Goal: Task Accomplishment & Management: Use online tool/utility

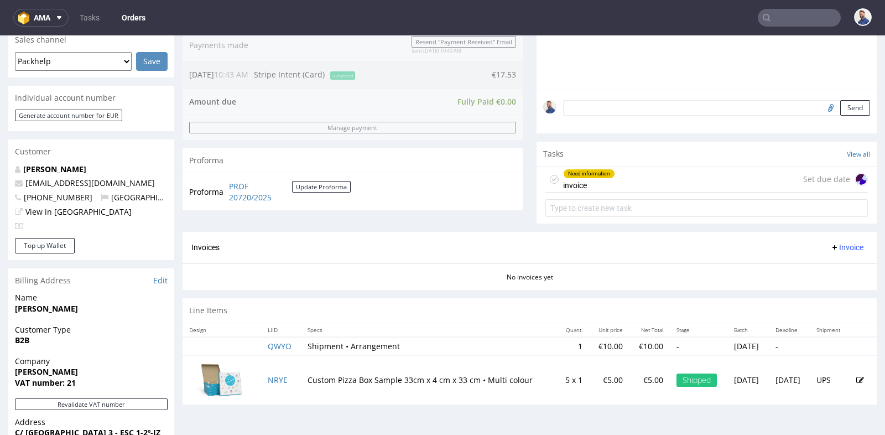
scroll to position [295, 0]
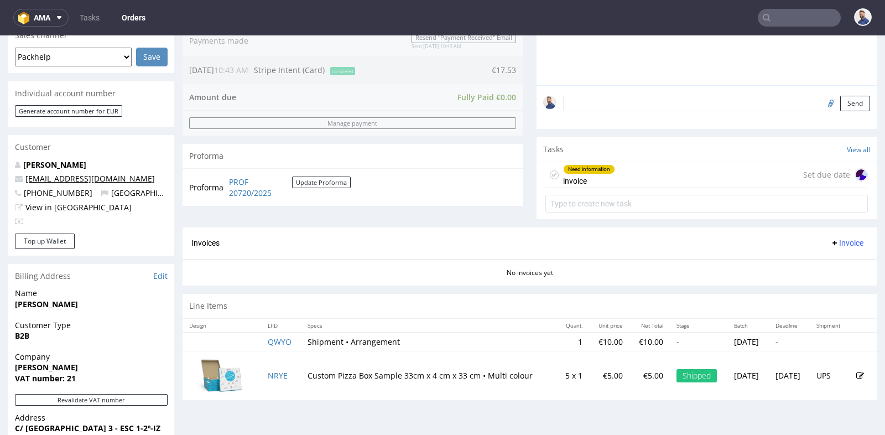
drag, startPoint x: 162, startPoint y: 177, endPoint x: 28, endPoint y: 179, distance: 134.5
click at [28, 179] on p "blancaesperanza1010@gmail.com" at bounding box center [91, 178] width 153 height 11
copy link "blancaesperanza1010@gmail.com"
click at [300, 245] on div "Invoices Invoice" at bounding box center [529, 243] width 677 height 14
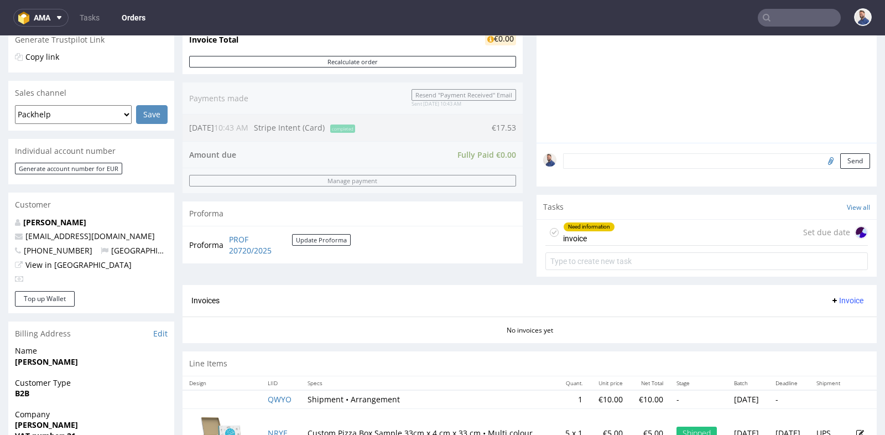
scroll to position [246, 0]
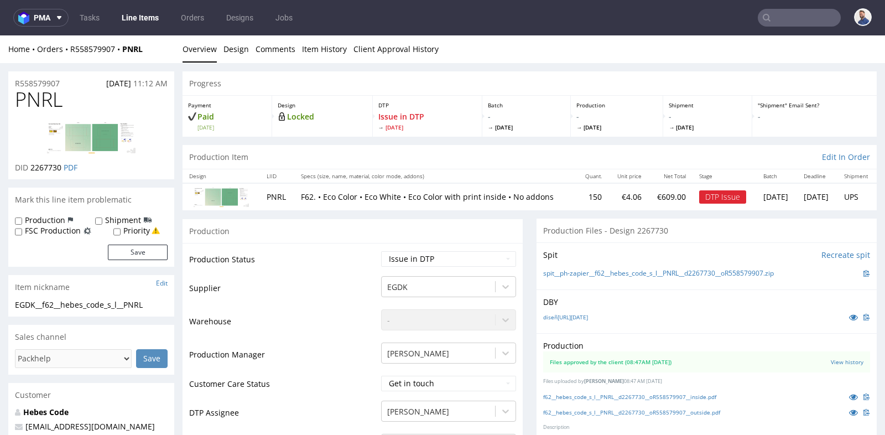
drag, startPoint x: 119, startPoint y: 44, endPoint x: 66, endPoint y: 47, distance: 52.6
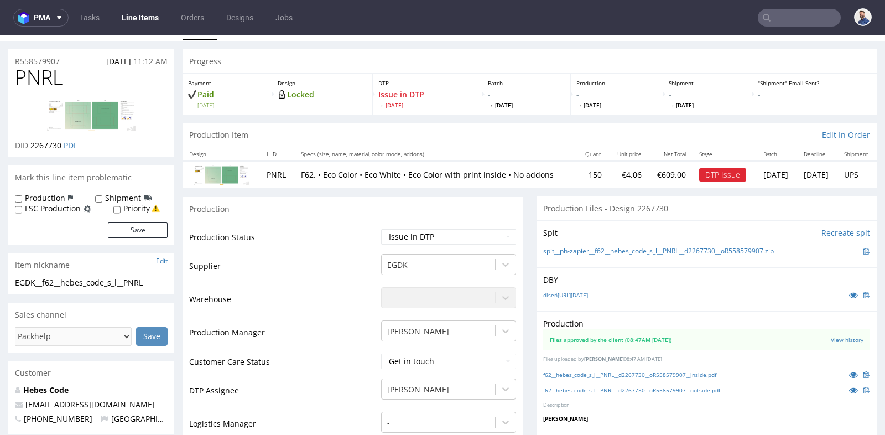
scroll to position [24, 0]
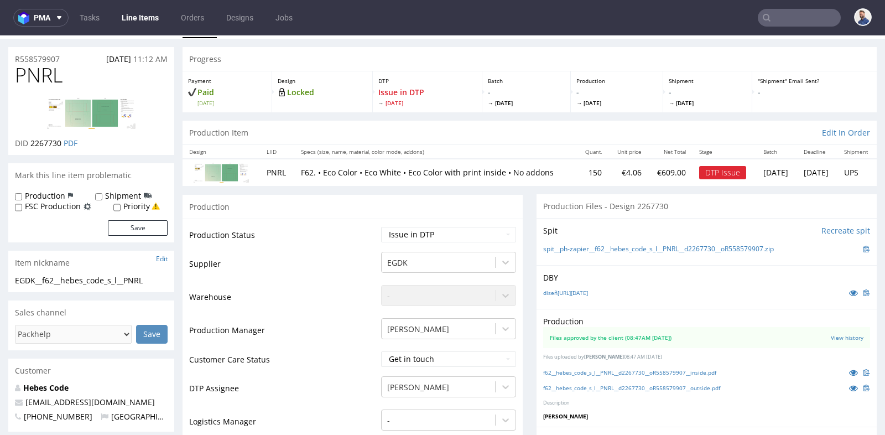
click at [269, 178] on td "PNRL" at bounding box center [277, 172] width 35 height 27
click at [269, 173] on td "PNRL" at bounding box center [277, 172] width 35 height 27
click at [304, 174] on p "F62. • Eco Color • Eco White • Eco Color with print inside • No addons" at bounding box center [435, 172] width 269 height 11
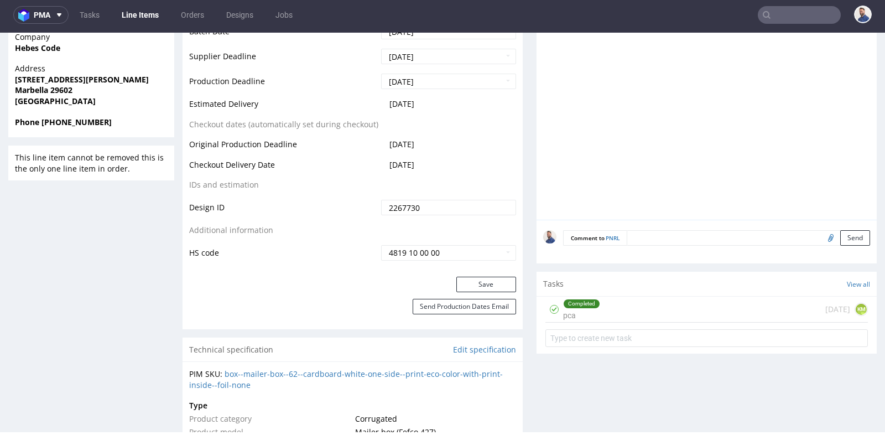
scroll to position [485, 0]
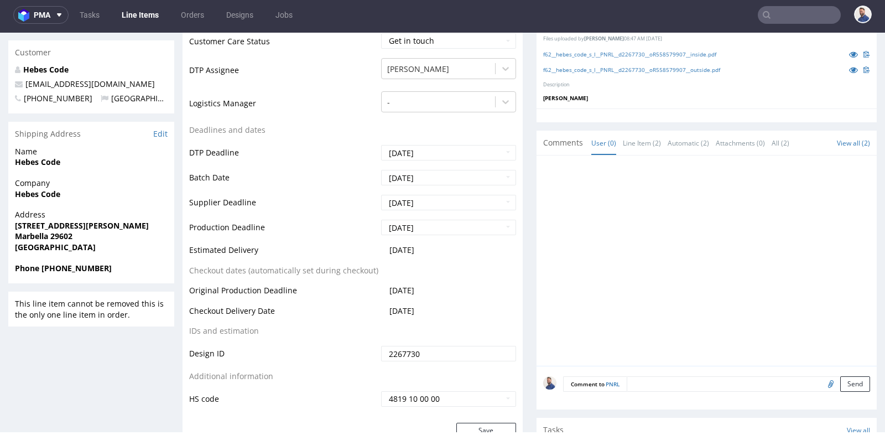
scroll to position [338, 0]
click at [765, 119] on div at bounding box center [707, 117] width 340 height 14
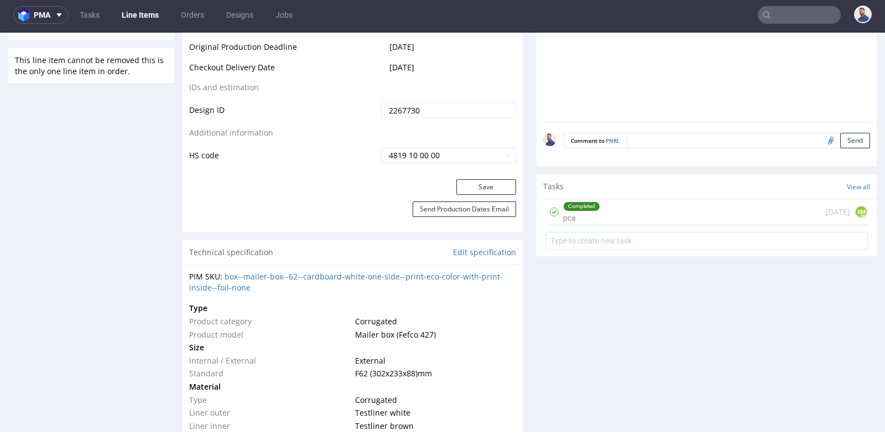
scroll to position [584, 0]
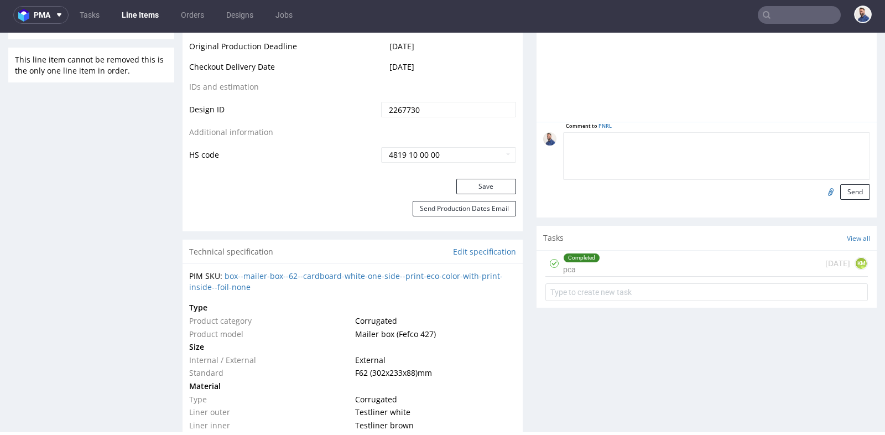
click at [690, 138] on textarea at bounding box center [716, 156] width 307 height 48
type textarea "Klient wysłał plik"
click at [822, 192] on input "file" at bounding box center [829, 191] width 15 height 14
type input "C:\fakepath\Exterior Cajas.ai"
click at [855, 189] on button "Send" at bounding box center [855, 191] width 30 height 15
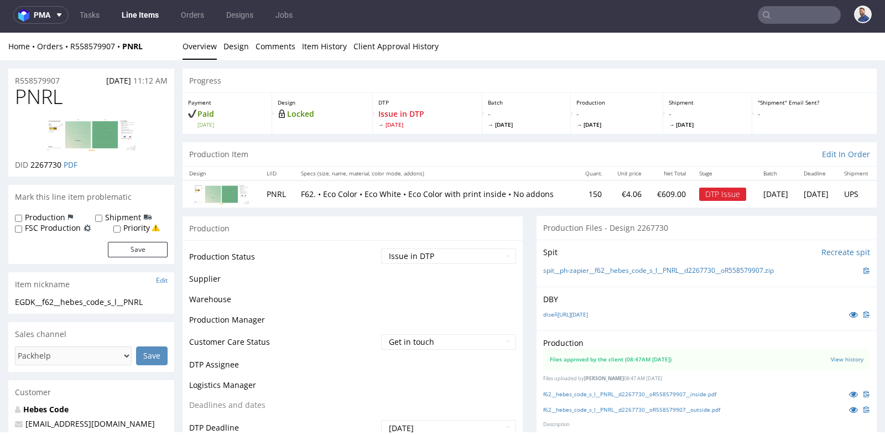
scroll to position [0, 0]
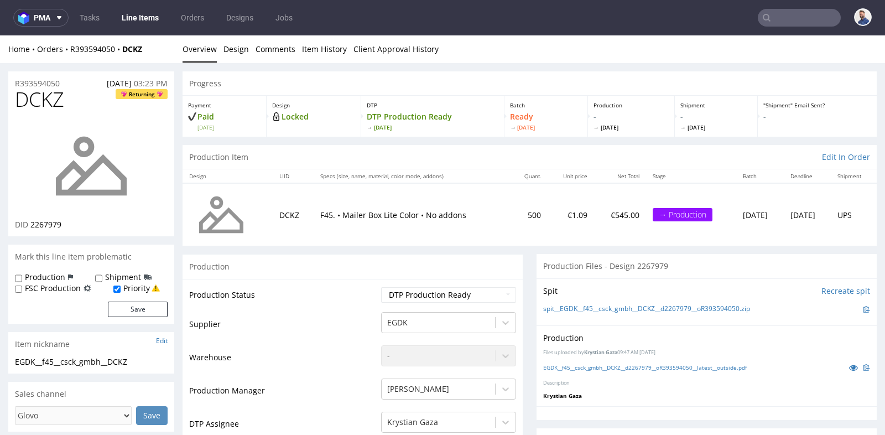
drag, startPoint x: 0, startPoint y: 35, endPoint x: 524, endPoint y: 276, distance: 576.4
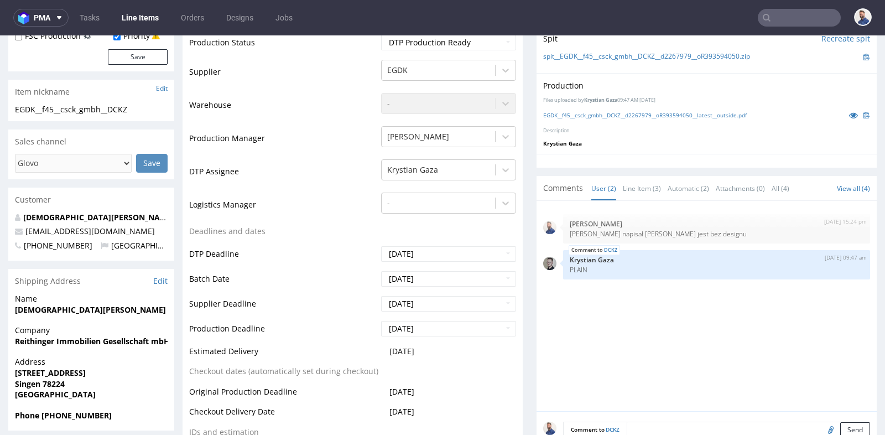
scroll to position [270, 0]
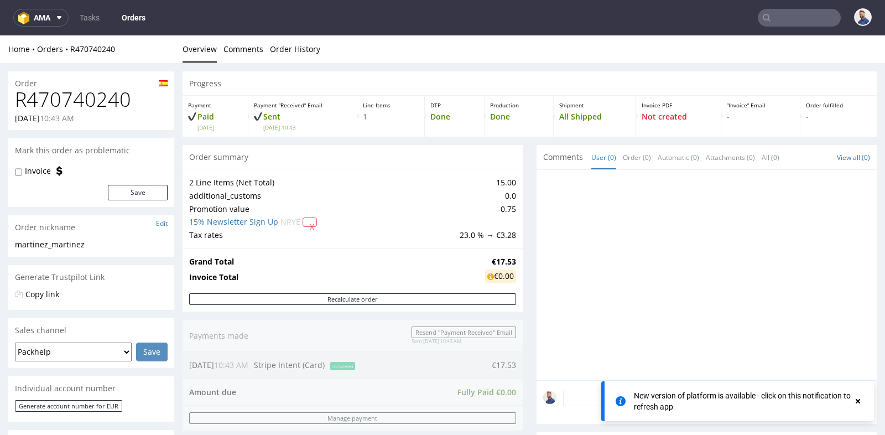
scroll to position [246, 0]
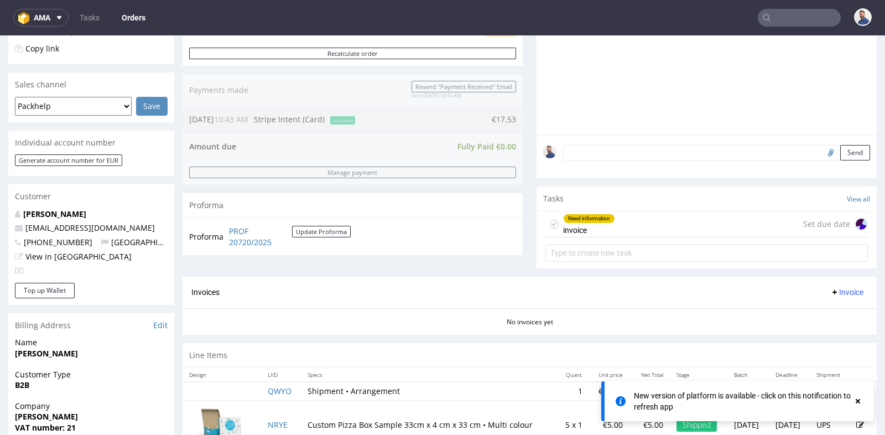
click at [698, 222] on div "Need information invoice Set due date" at bounding box center [707, 224] width 323 height 26
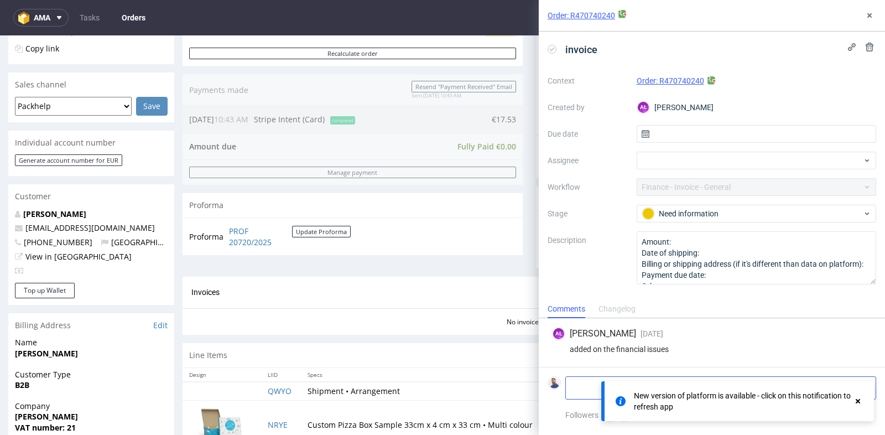
click at [586, 386] on textarea at bounding box center [679, 388] width 227 height 22
paste textarea "26432174H"
type textarea "26432174H VAT Number"
click at [860, 400] on use at bounding box center [858, 401] width 4 height 4
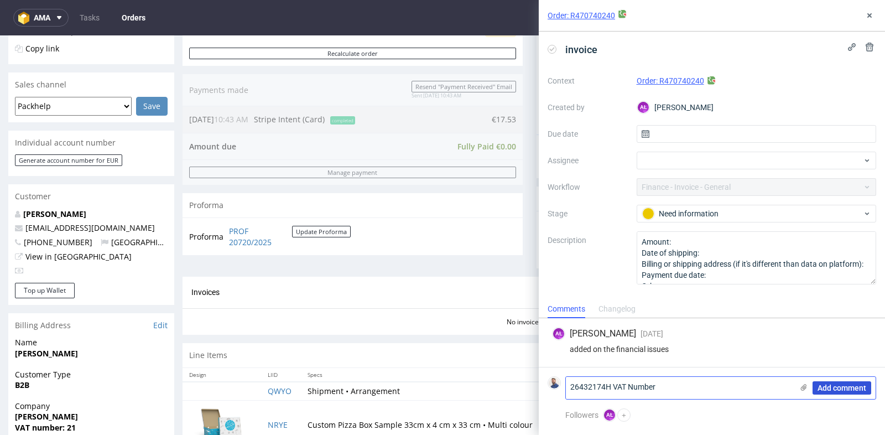
click at [845, 391] on span "Add comment" at bounding box center [842, 388] width 49 height 8
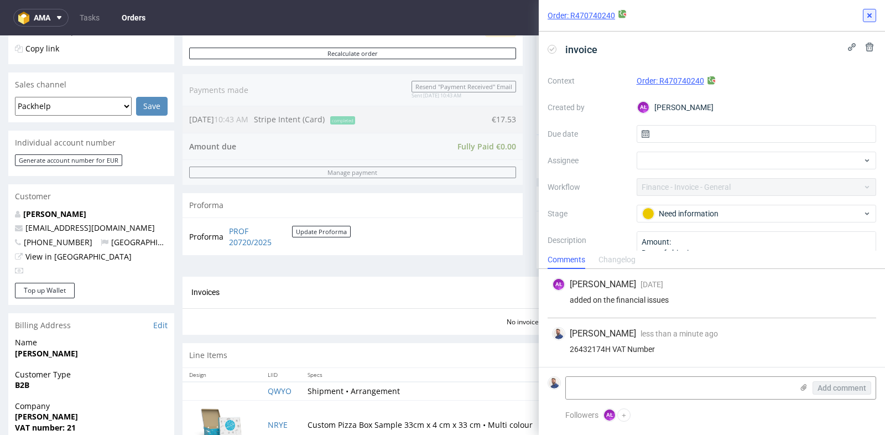
click at [871, 13] on icon at bounding box center [869, 15] width 9 height 9
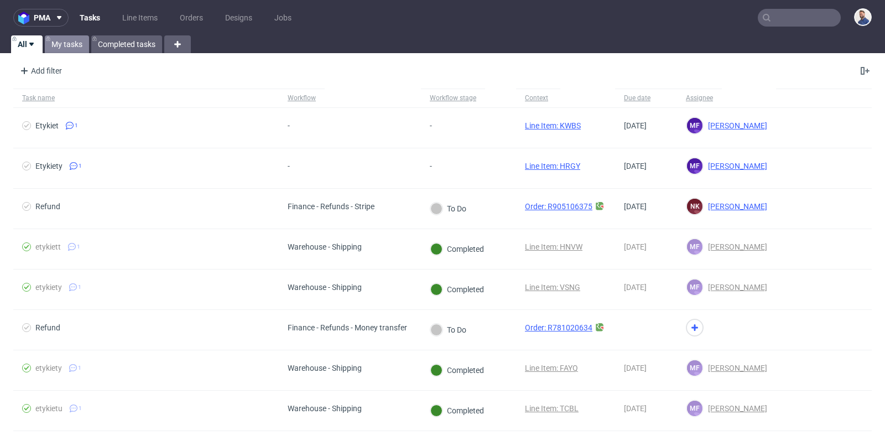
click at [63, 46] on link "My tasks" at bounding box center [67, 44] width 44 height 18
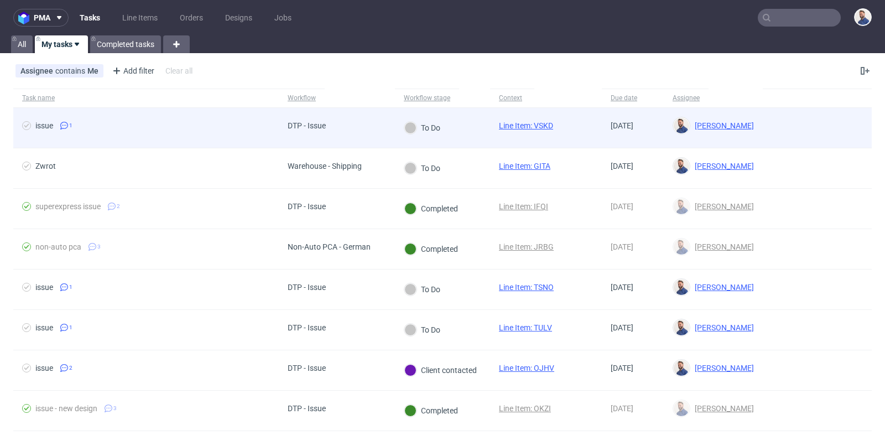
click at [46, 122] on div "issue" at bounding box center [44, 125] width 18 height 9
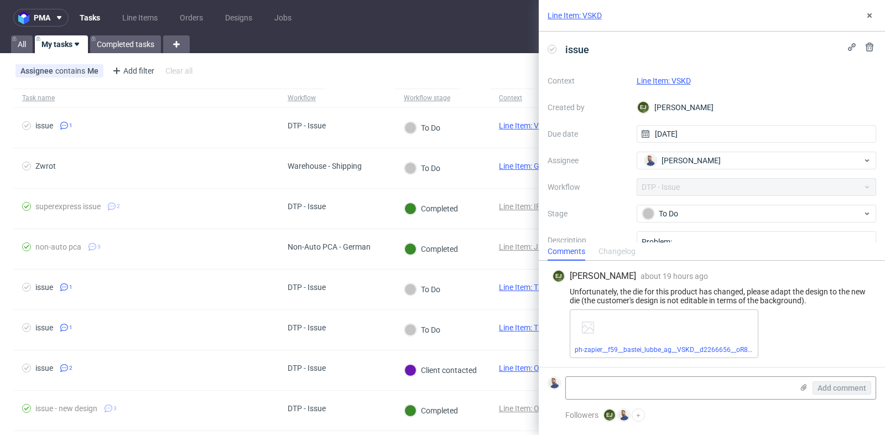
click at [671, 80] on link "Line Item: VSKD" at bounding box center [664, 80] width 54 height 9
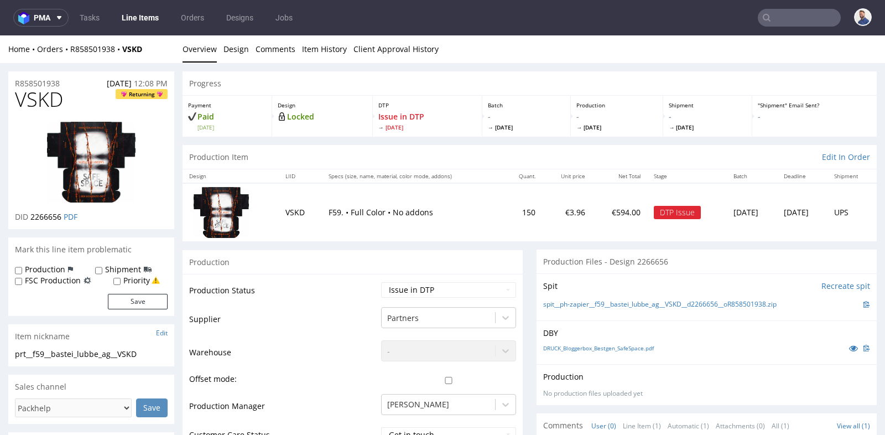
click at [542, 240] on td "€3.96" at bounding box center [567, 212] width 50 height 58
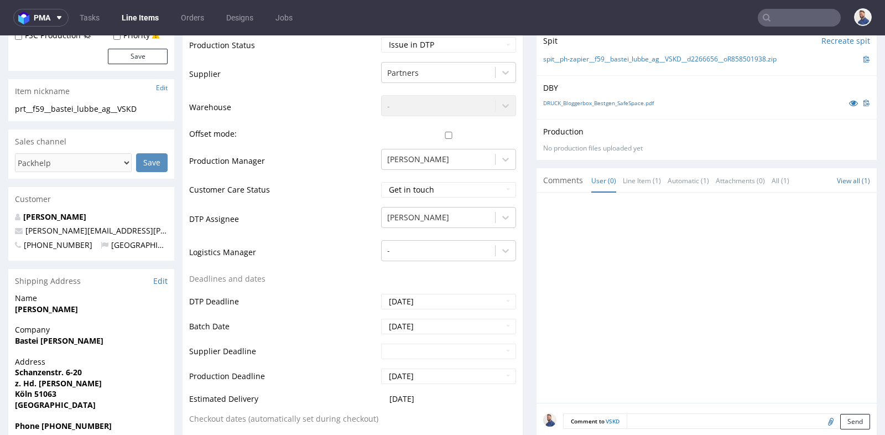
scroll to position [246, 0]
drag, startPoint x: 128, startPoint y: 225, endPoint x: 22, endPoint y: 229, distance: 106.3
click at [22, 229] on p "judith.mellon@luebbe.de" at bounding box center [91, 230] width 153 height 11
copy span "judith.mellon@luebbe.de"
click at [710, 258] on div at bounding box center [710, 301] width 334 height 204
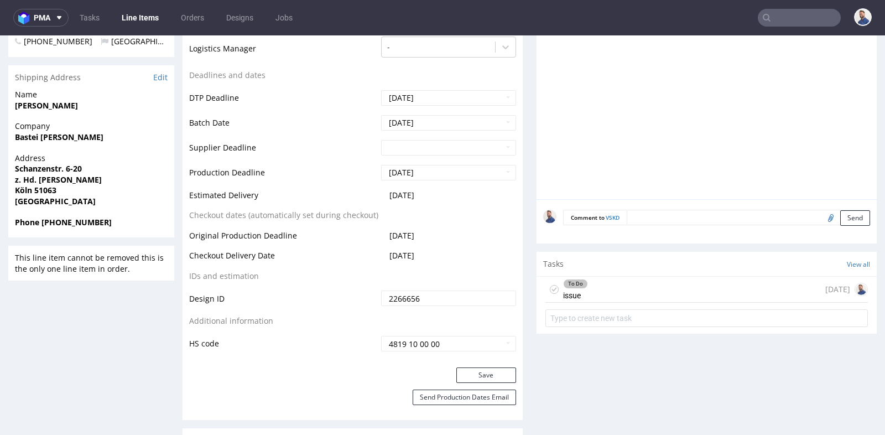
scroll to position [467, 0]
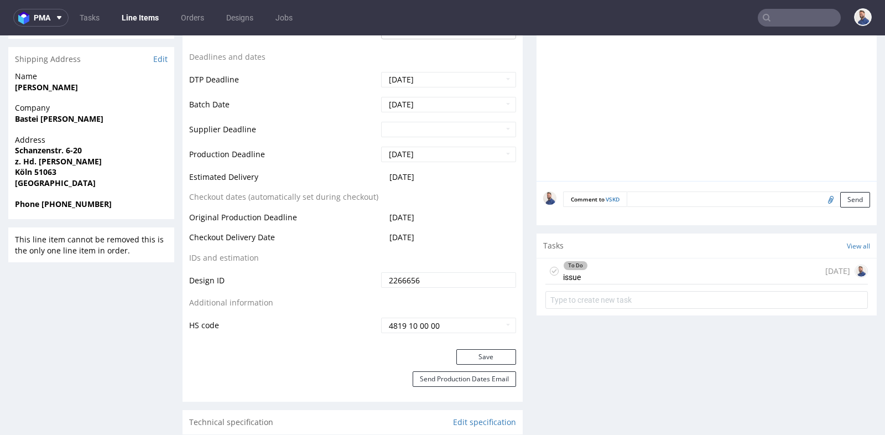
click at [691, 268] on div "To Do issue 1 day ago" at bounding box center [707, 271] width 323 height 26
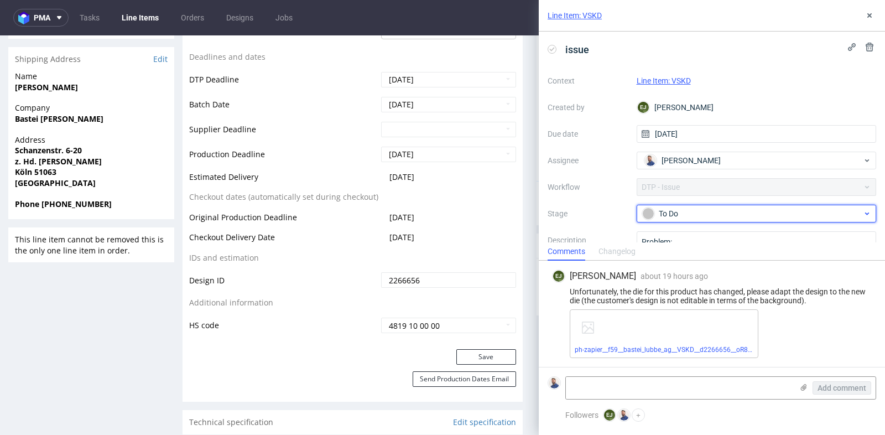
click at [757, 211] on div "To Do" at bounding box center [752, 213] width 220 height 12
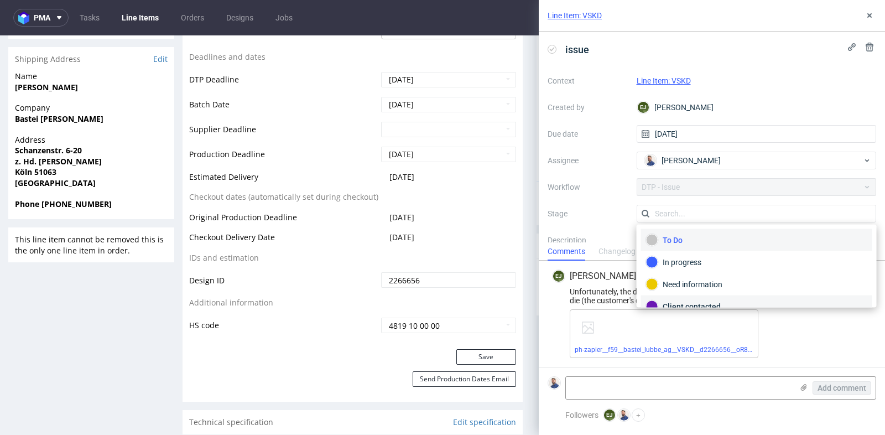
click at [739, 303] on div "Client contacted" at bounding box center [756, 306] width 221 height 12
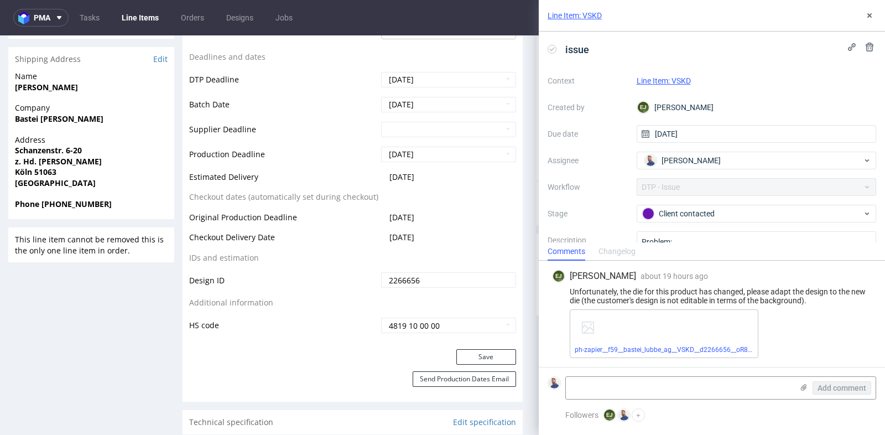
click at [759, 299] on div "Unfortunately, the die for this product has changed, please adapt the design to…" at bounding box center [712, 296] width 320 height 18
copy div "Unfortunately, the die for this product has changed, please adapt the design to…"
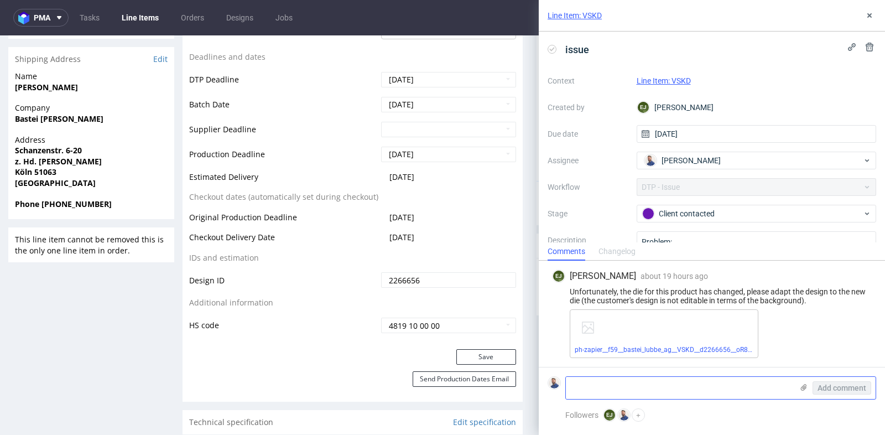
click at [682, 395] on textarea at bounding box center [679, 388] width 227 height 22
paste textarea "https://app-eu1.hubspot.com/contacts/25600958/record/0-5/240728760529/"
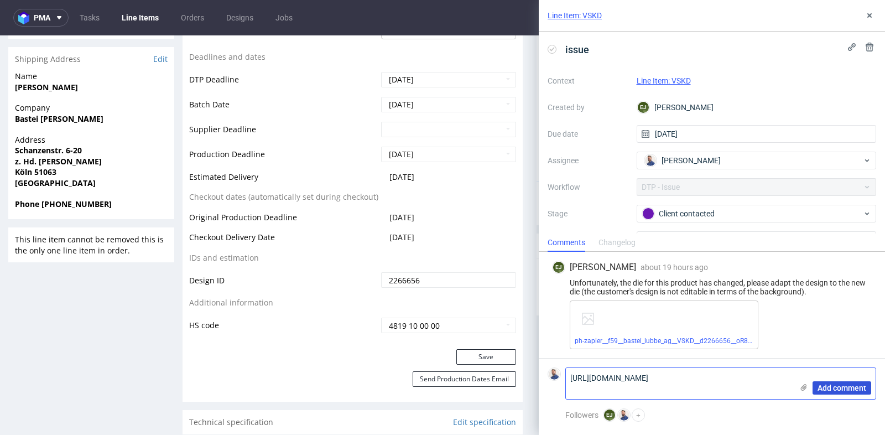
type textarea "https://app-eu1.hubspot.com/contacts/25600958/record/0-5/240728760529/"
click at [847, 384] on span "Add comment" at bounding box center [842, 388] width 49 height 8
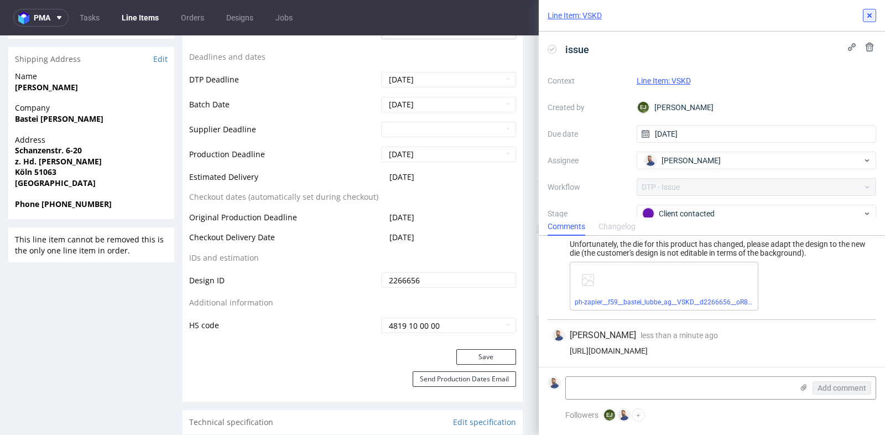
click at [873, 14] on icon at bounding box center [869, 15] width 9 height 9
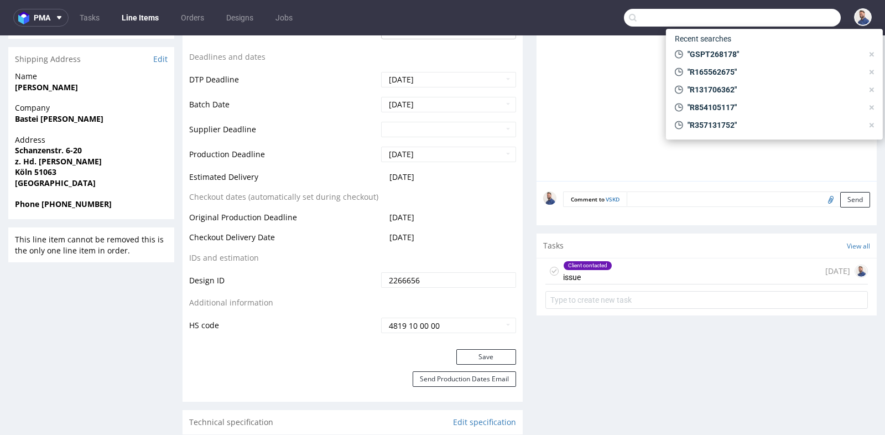
click at [786, 17] on input "text" at bounding box center [732, 18] width 217 height 18
paste input "R131706362"
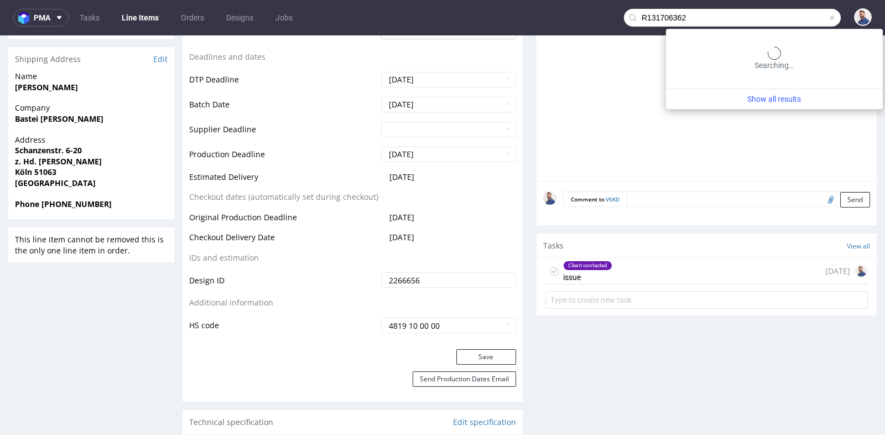
type input "R131706362"
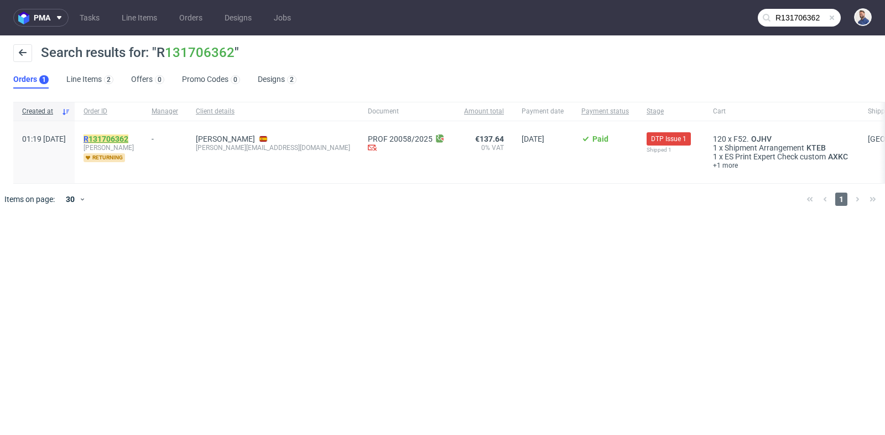
click at [128, 135] on link "131706362" at bounding box center [109, 138] width 40 height 9
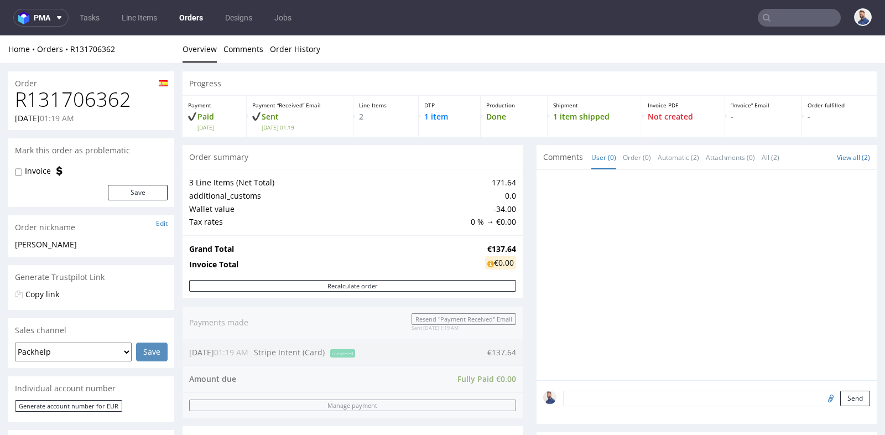
click at [523, 190] on div "Progress Payment Paid Fri 19 Sep Payment “Received” Email Sent Fri 19 Sep 01:19…" at bounding box center [530, 417] width 694 height 692
click at [523, 159] on div "Progress Payment Paid Fri 19 Sep Payment “Received” Email Sent Fri 19 Sep 01:19…" at bounding box center [530, 417] width 694 height 692
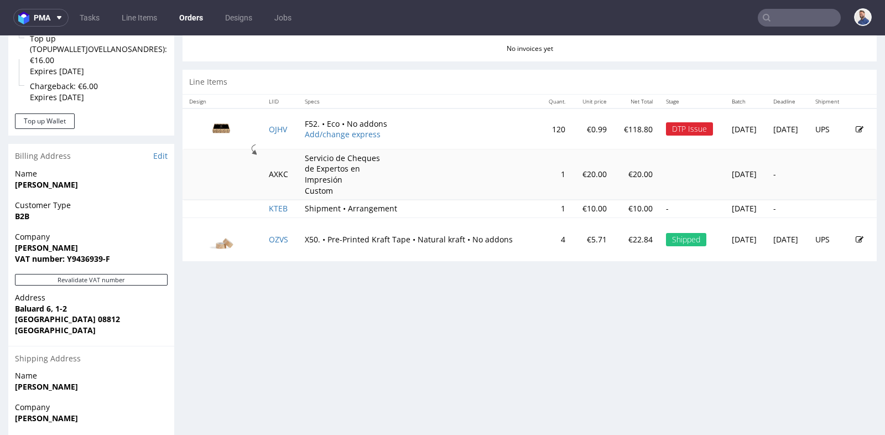
scroll to position [491, 0]
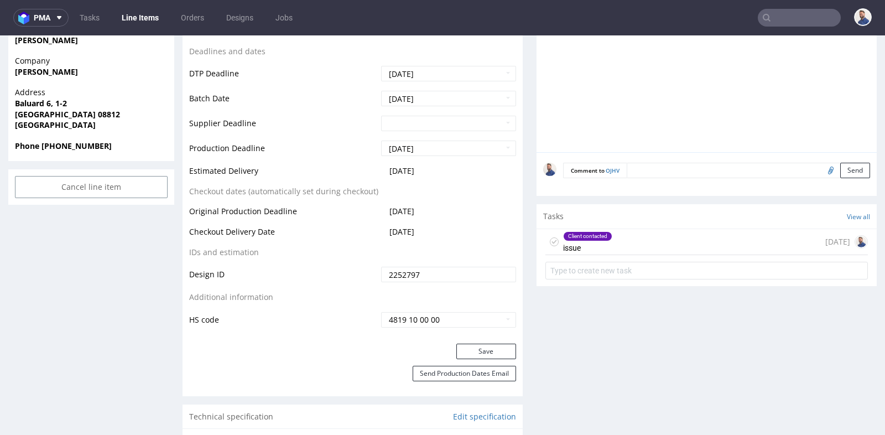
scroll to position [491, 0]
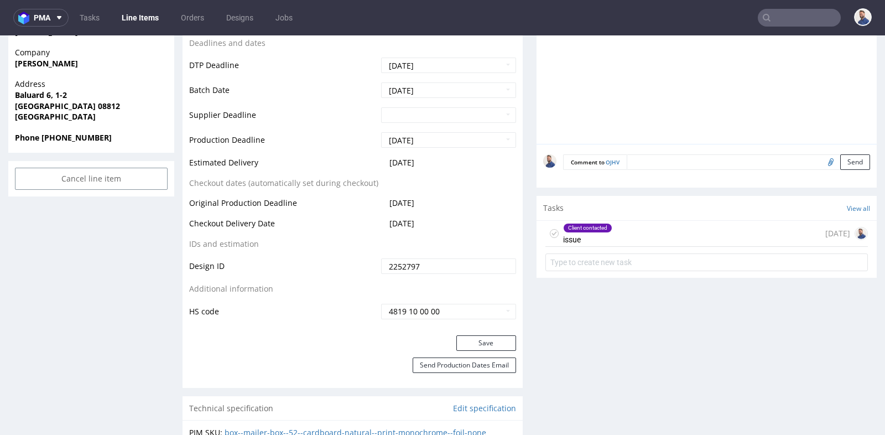
click at [725, 235] on div "Client contacted issue 7 days ago" at bounding box center [707, 234] width 323 height 26
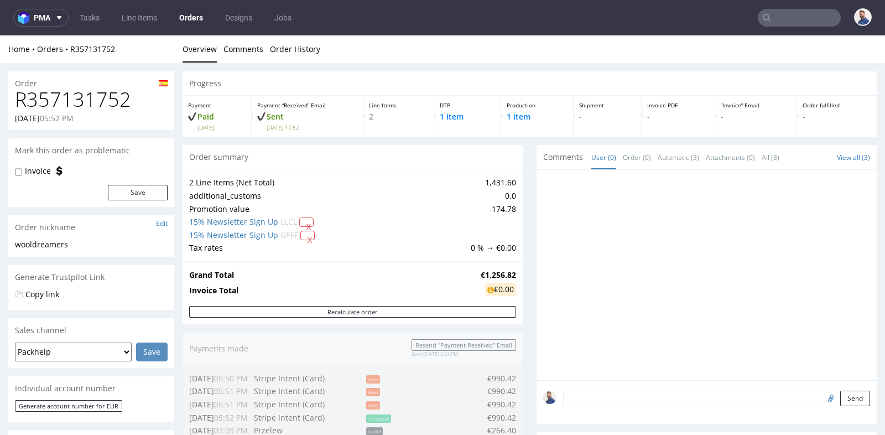
click at [525, 261] on div "Progress Payment Paid Tue 16 Sep Payment “Received” Email Sent Tue 16 Sep 17:52…" at bounding box center [530, 425] width 694 height 709
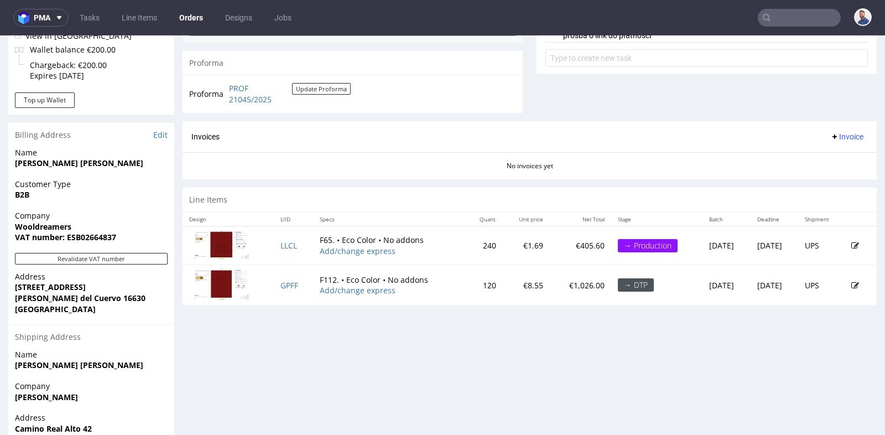
scroll to position [467, 0]
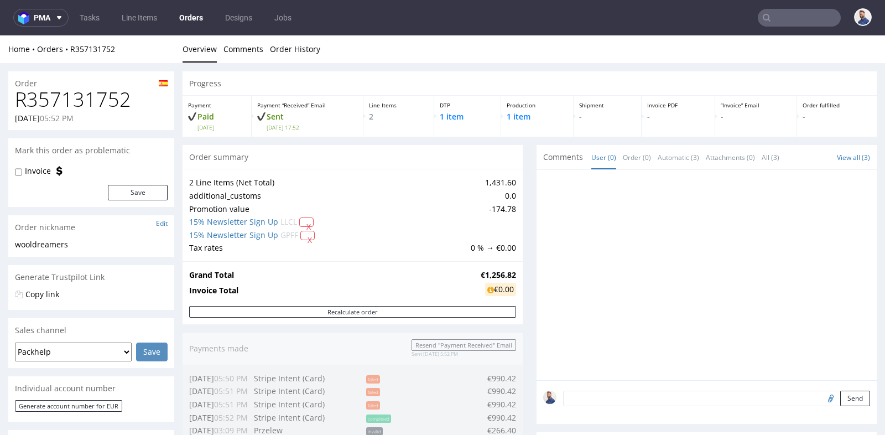
click at [799, 15] on input "text" at bounding box center [799, 18] width 83 height 18
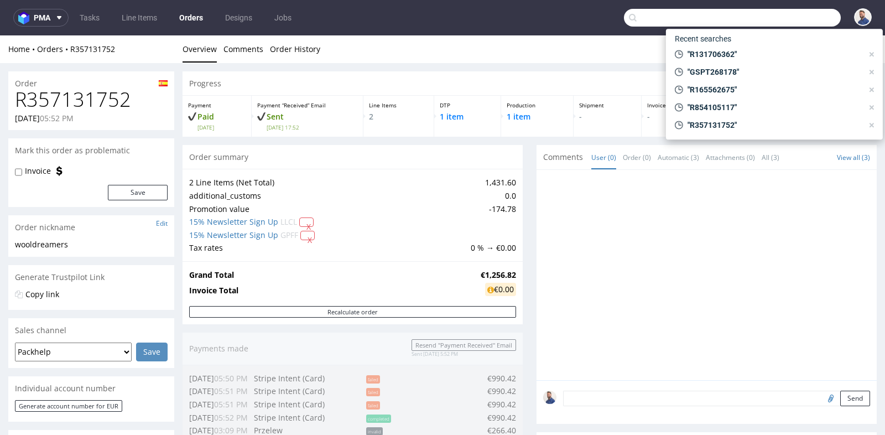
paste input "[PERSON_NAME][EMAIL_ADDRESS][DOMAIN_NAME]"
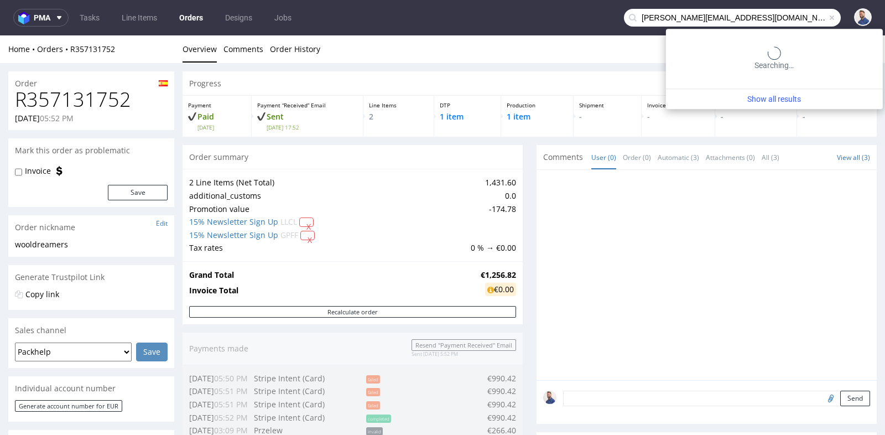
type input "[PERSON_NAME][EMAIL_ADDRESS][DOMAIN_NAME]"
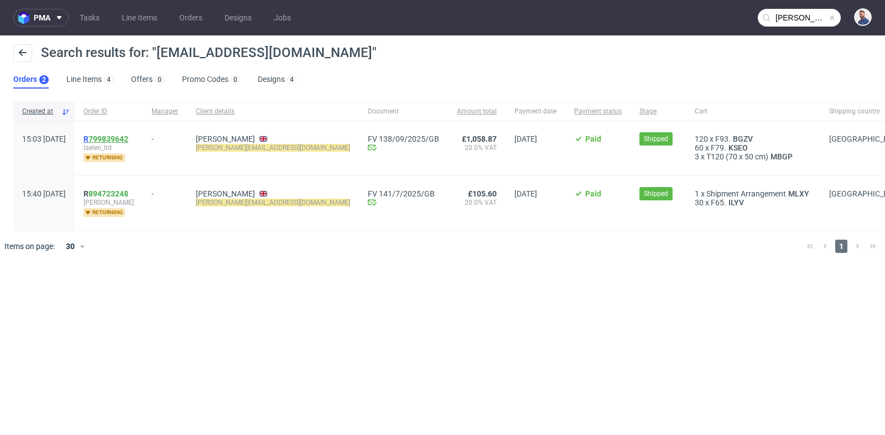
click at [128, 138] on link "799839642" at bounding box center [109, 138] width 40 height 9
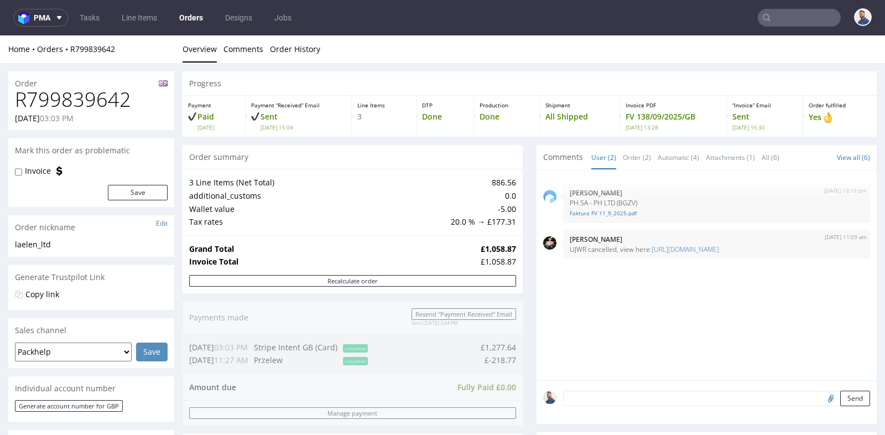
click at [506, 148] on div "Order summary" at bounding box center [353, 157] width 340 height 24
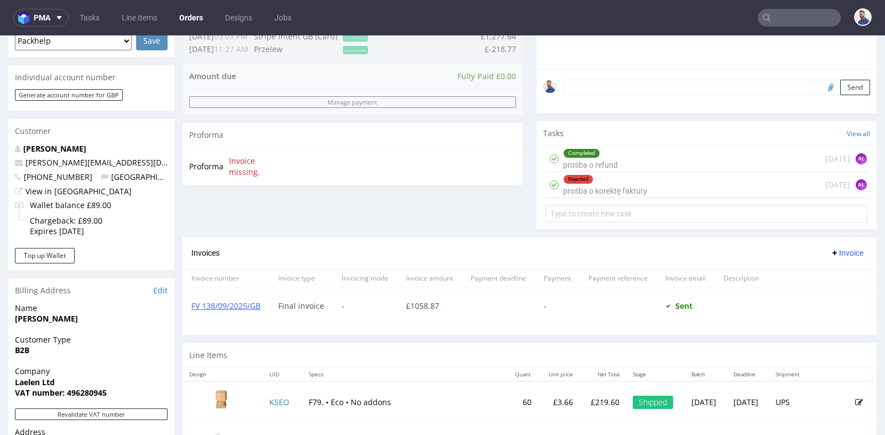
scroll to position [319, 0]
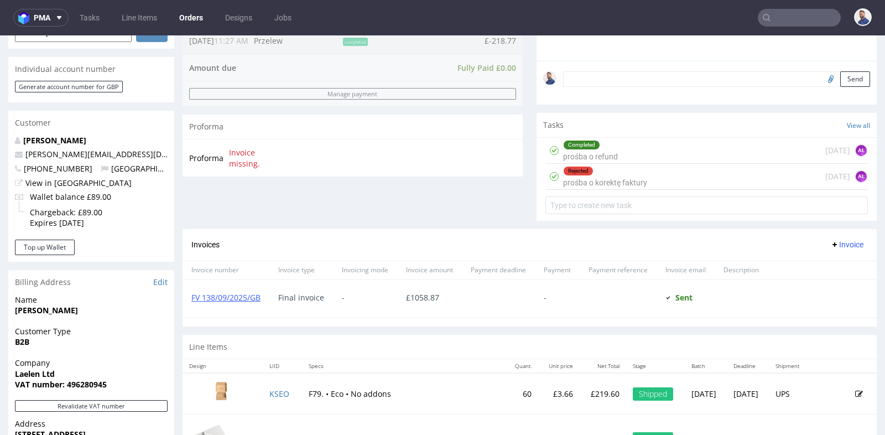
click at [659, 173] on div "Rejected prośba o korektę faktury today AŁ" at bounding box center [707, 177] width 323 height 26
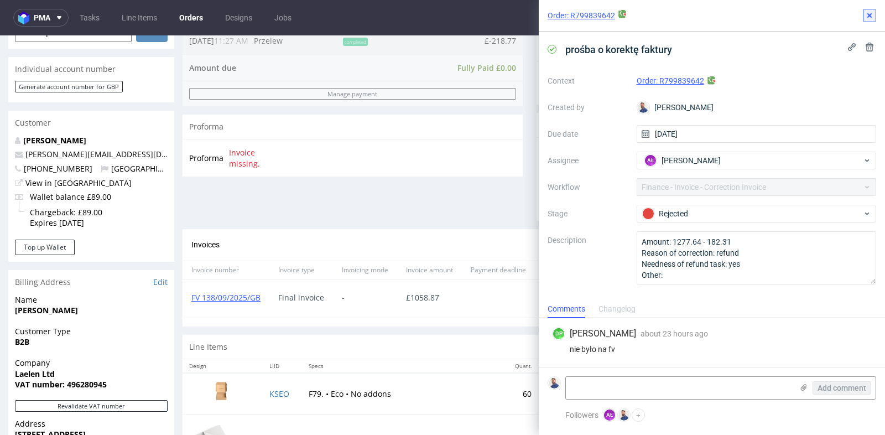
click at [870, 14] on use at bounding box center [870, 15] width 4 height 4
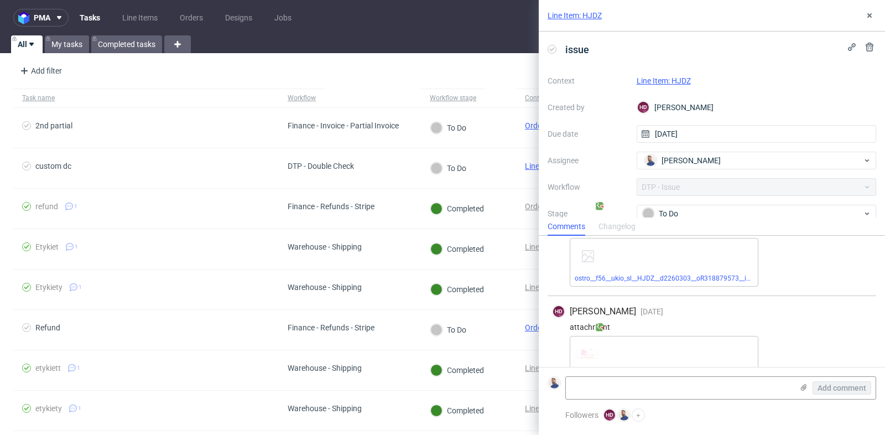
scroll to position [573, 0]
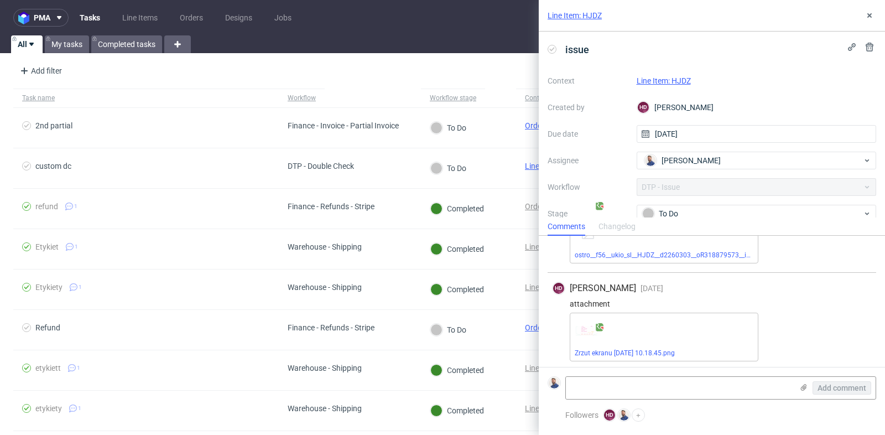
click at [878, 354] on div "HD Hapka Dominika 8 days ago 25th Sep 2025, 09:03 attachment ostro__f56__ukio_s…" at bounding box center [712, 16] width 346 height 708
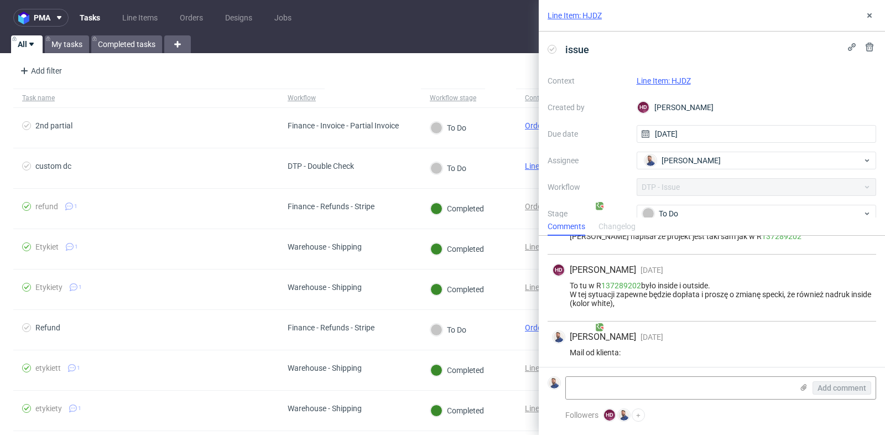
scroll to position [229, 0]
drag, startPoint x: 682, startPoint y: 294, endPoint x: 699, endPoint y: 276, distance: 25.1
click at [699, 276] on div "HD Hapka Dominika 2 days ago 1st Oct 2025, 15:26 To tu w R 137289202 było insid…" at bounding box center [712, 289] width 329 height 67
copy div "1st Oct 2025, 15:26 To tu w R 137289202 było inside i outside. W tej sytuacji z…"
click at [677, 84] on link "Line Item: HJDZ" at bounding box center [664, 80] width 54 height 9
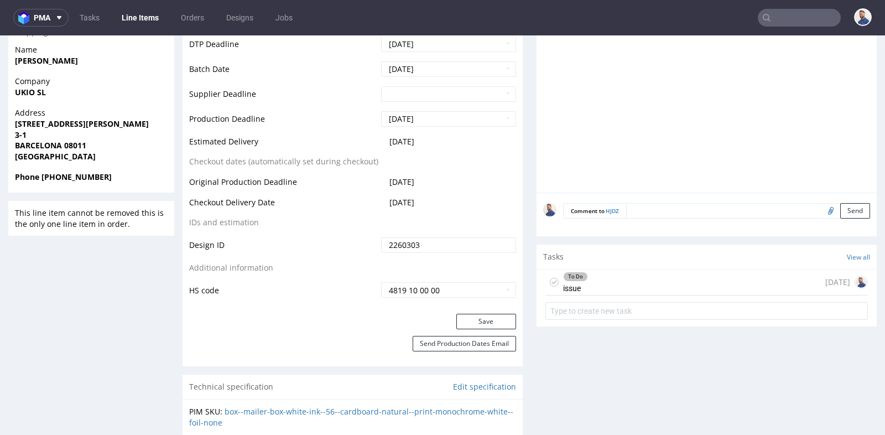
scroll to position [467, 0]
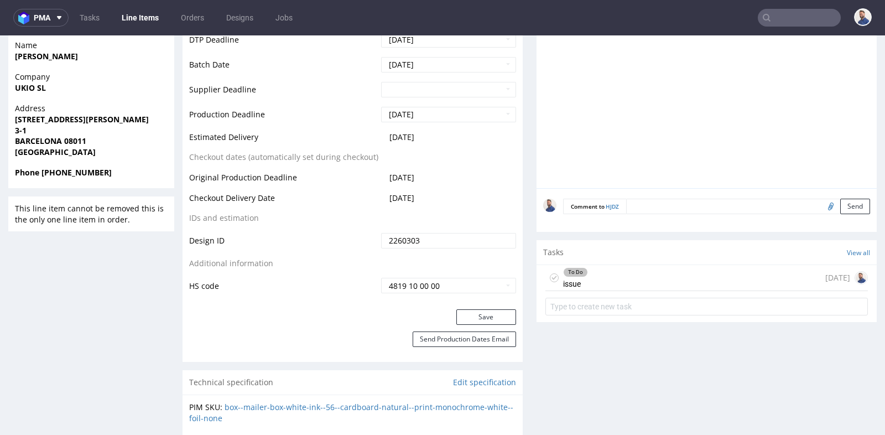
click at [599, 274] on div "To Do issue 8 days ago" at bounding box center [707, 278] width 323 height 26
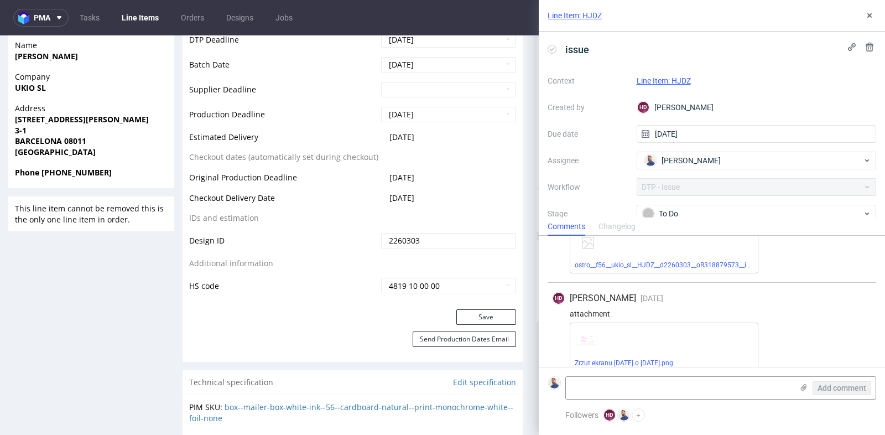
scroll to position [573, 0]
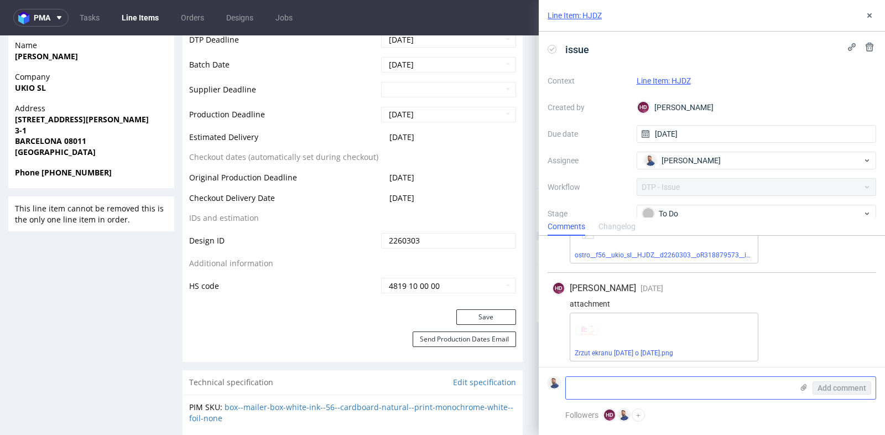
click at [624, 385] on textarea at bounding box center [679, 388] width 227 height 22
type textarea "Client contacted"
click at [844, 392] on span "Add comment" at bounding box center [842, 388] width 49 height 8
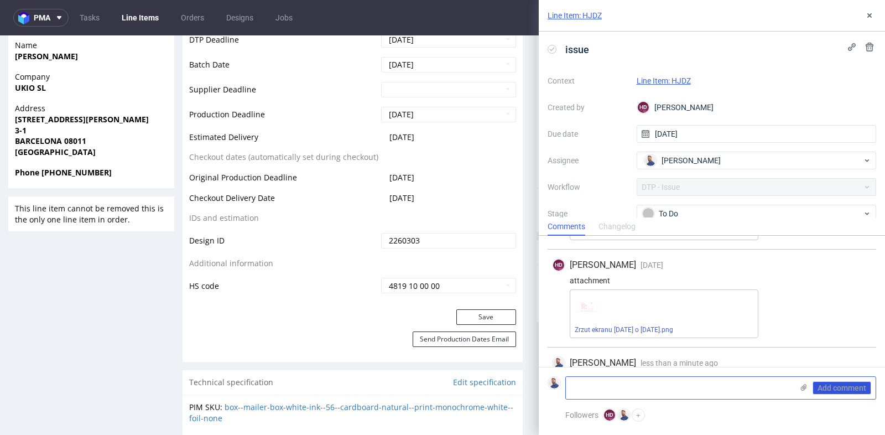
scroll to position [622, 0]
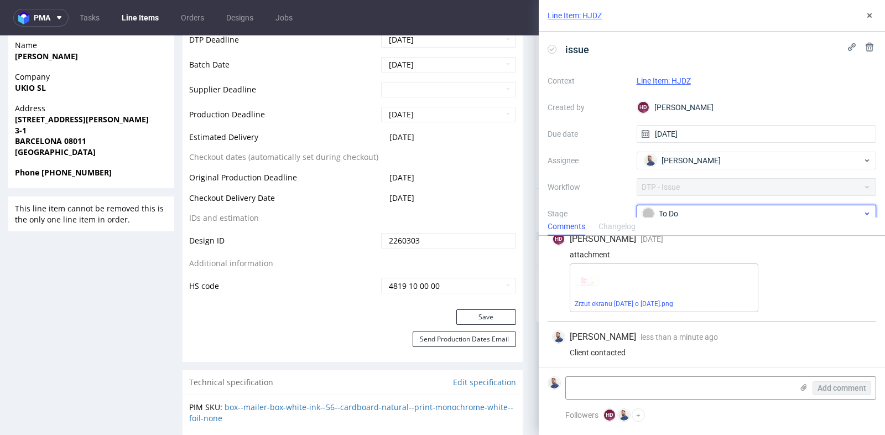
click at [835, 209] on div "To Do" at bounding box center [752, 213] width 220 height 12
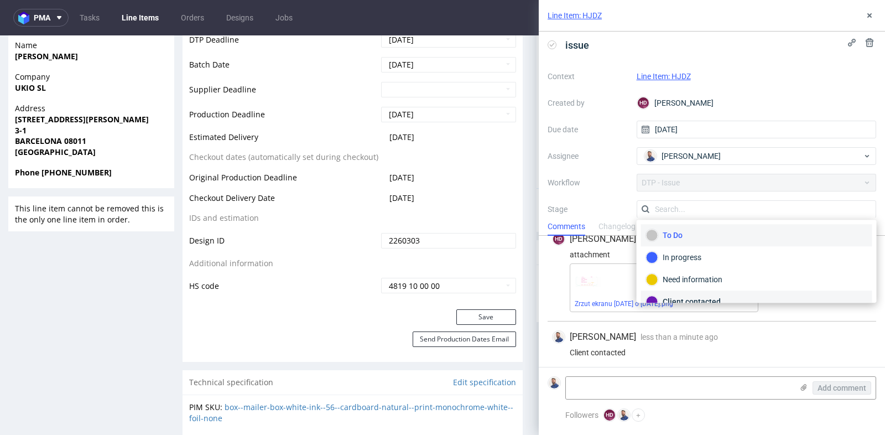
click at [769, 292] on div "Client contacted" at bounding box center [756, 301] width 231 height 22
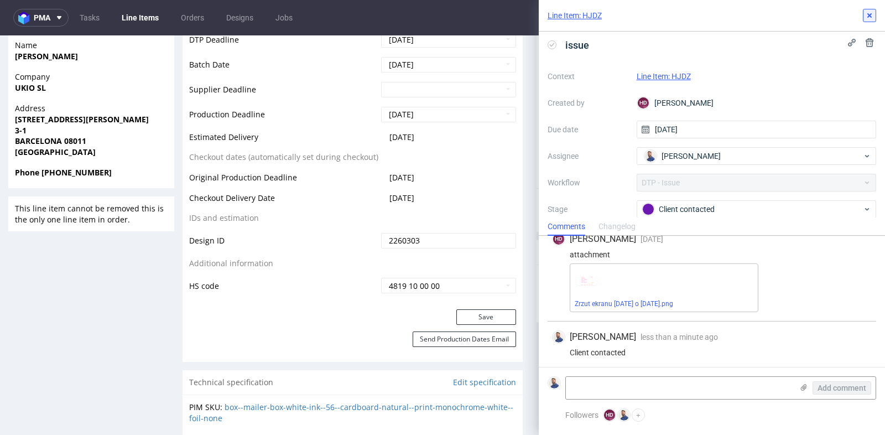
click at [869, 15] on use at bounding box center [870, 15] width 4 height 4
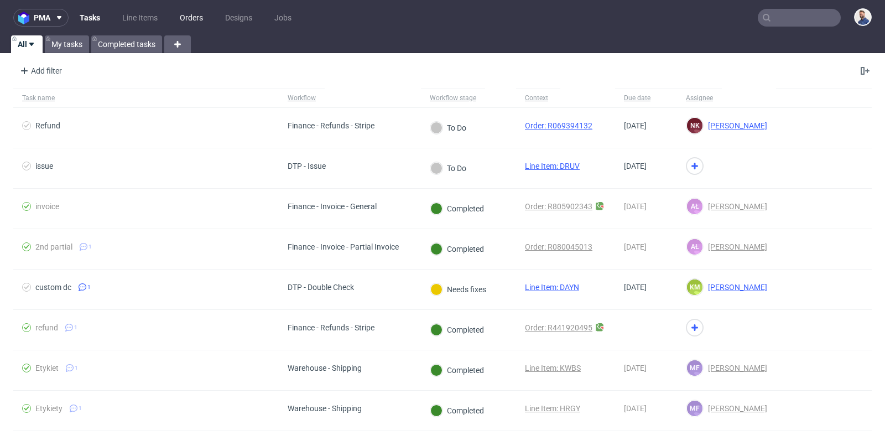
click at [198, 16] on link "Orders" at bounding box center [191, 18] width 37 height 18
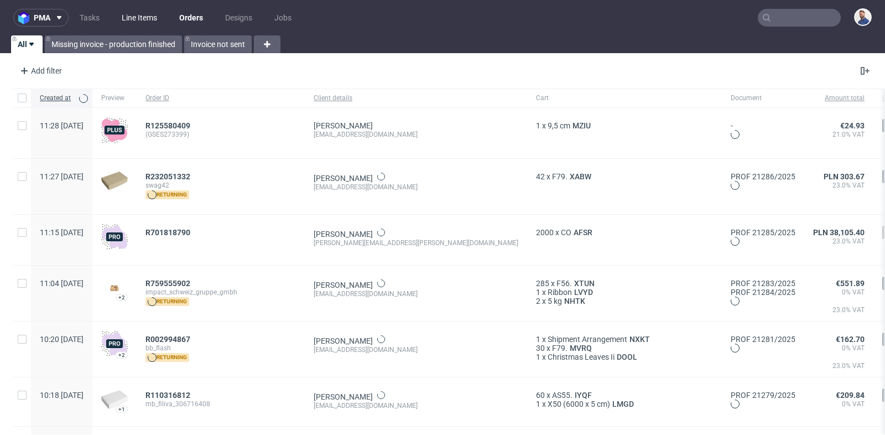
click at [144, 20] on link "Line Items" at bounding box center [139, 18] width 49 height 18
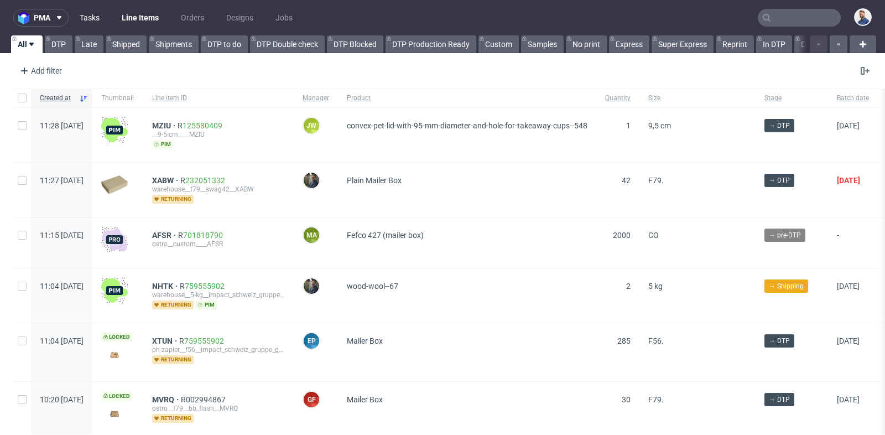
click at [97, 22] on link "Tasks" at bounding box center [89, 18] width 33 height 18
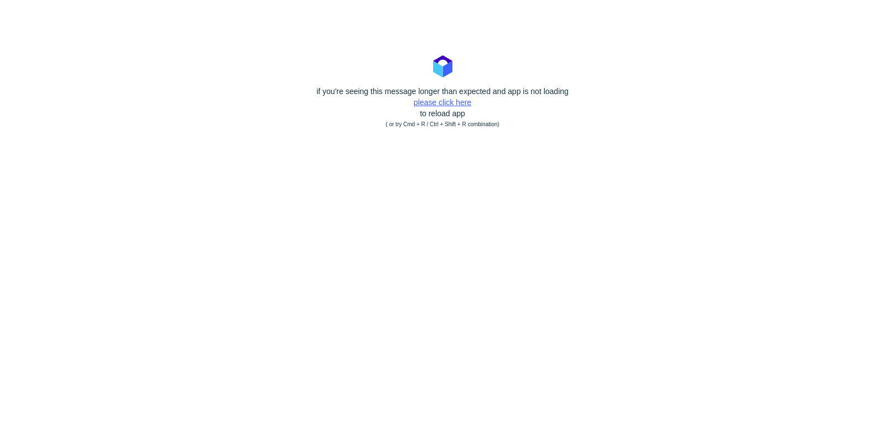
click at [443, 103] on link "please click here" at bounding box center [443, 102] width 58 height 9
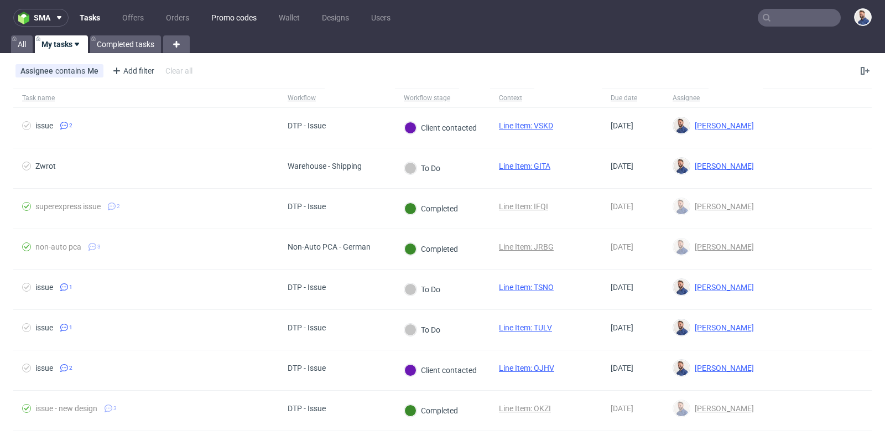
click at [230, 20] on link "Promo codes" at bounding box center [234, 18] width 59 height 18
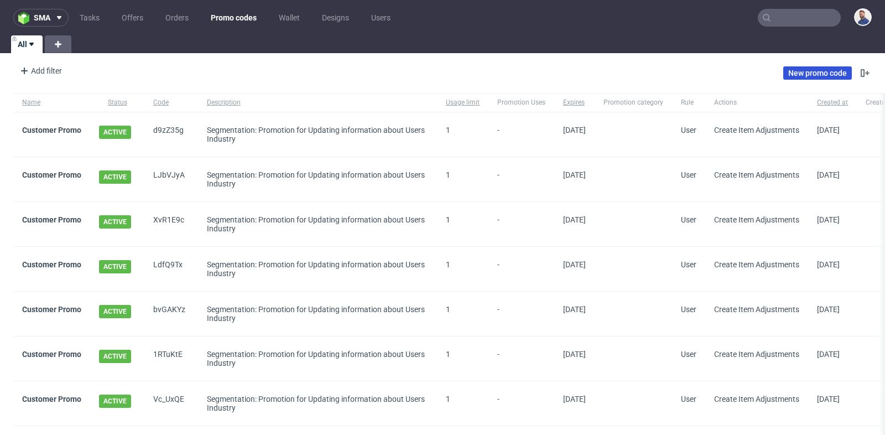
click at [797, 75] on link "New promo code" at bounding box center [817, 72] width 69 height 13
